Goal: Find contact information: Find contact information

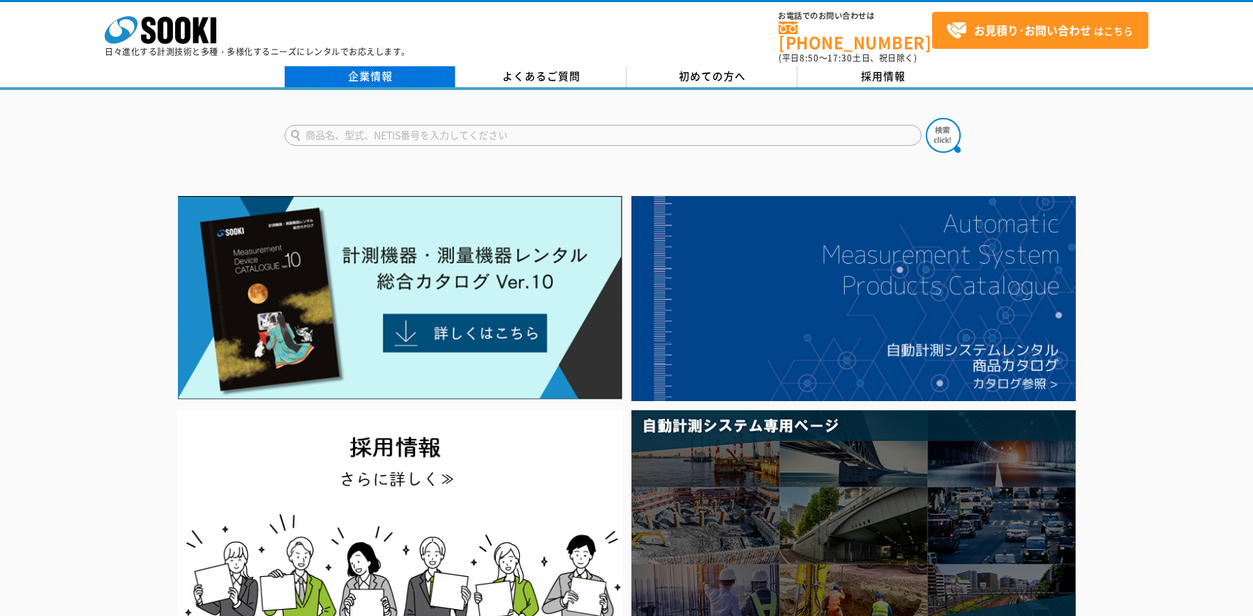
click at [362, 66] on link "企業情報" at bounding box center [370, 76] width 171 height 21
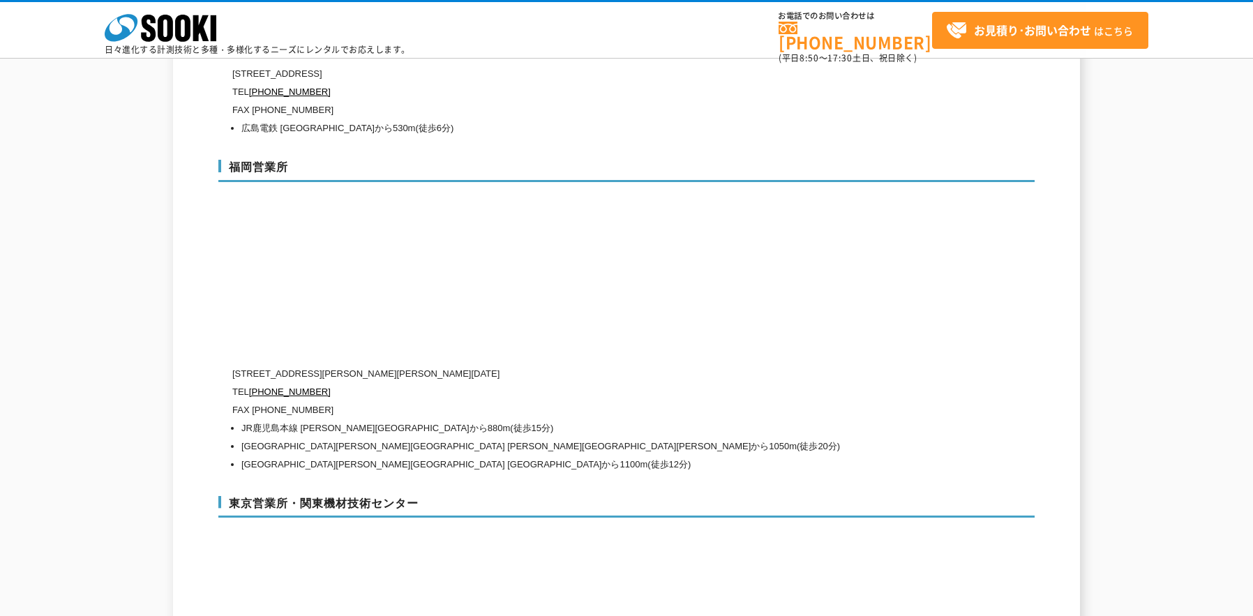
scroll to position [5583, 0]
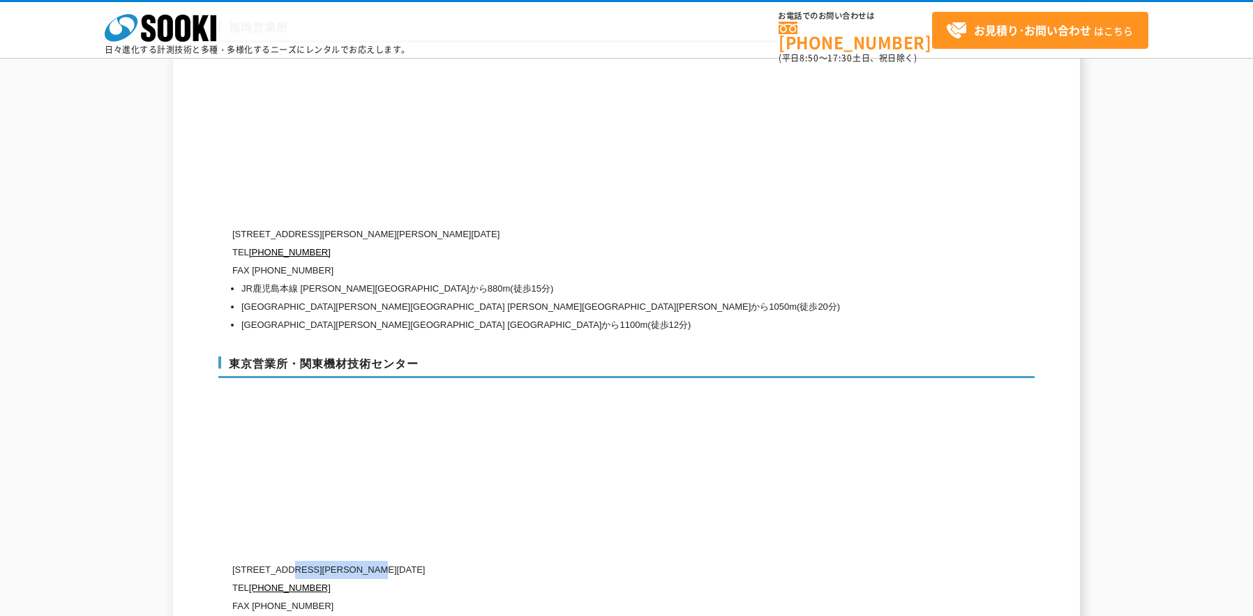
drag, startPoint x: 292, startPoint y: 544, endPoint x: 406, endPoint y: 540, distance: 113.8
click at [409, 561] on p "[STREET_ADDRESS][PERSON_NAME][DATE]" at bounding box center [567, 570] width 670 height 18
click at [419, 561] on p "[STREET_ADDRESS][PERSON_NAME][DATE]" at bounding box center [567, 570] width 670 height 18
drag, startPoint x: 411, startPoint y: 540, endPoint x: 294, endPoint y: 536, distance: 116.6
click at [294, 561] on p "[STREET_ADDRESS][PERSON_NAME][DATE]" at bounding box center [567, 570] width 670 height 18
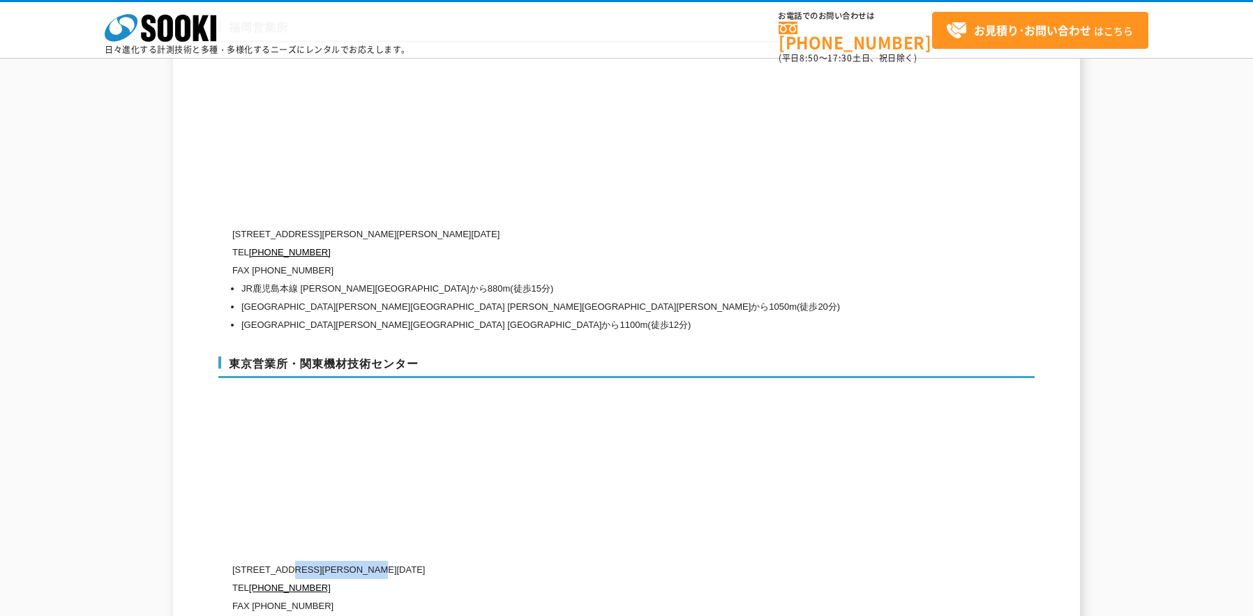
copy p "[PERSON_NAME][STREET_ADDRESS][DATE]"
